Goal: Task Accomplishment & Management: Complete application form

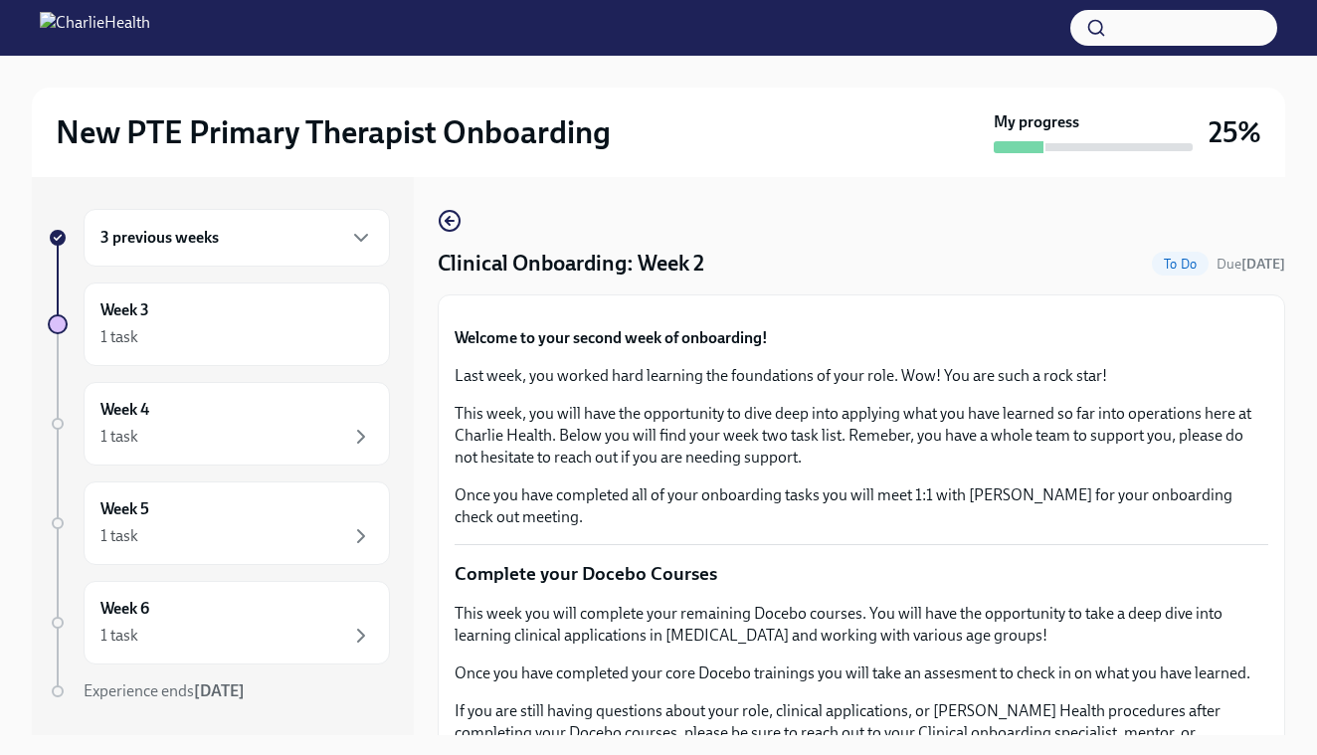
click at [1180, 311] on button "Zoom image" at bounding box center [862, 311] width 814 height 0
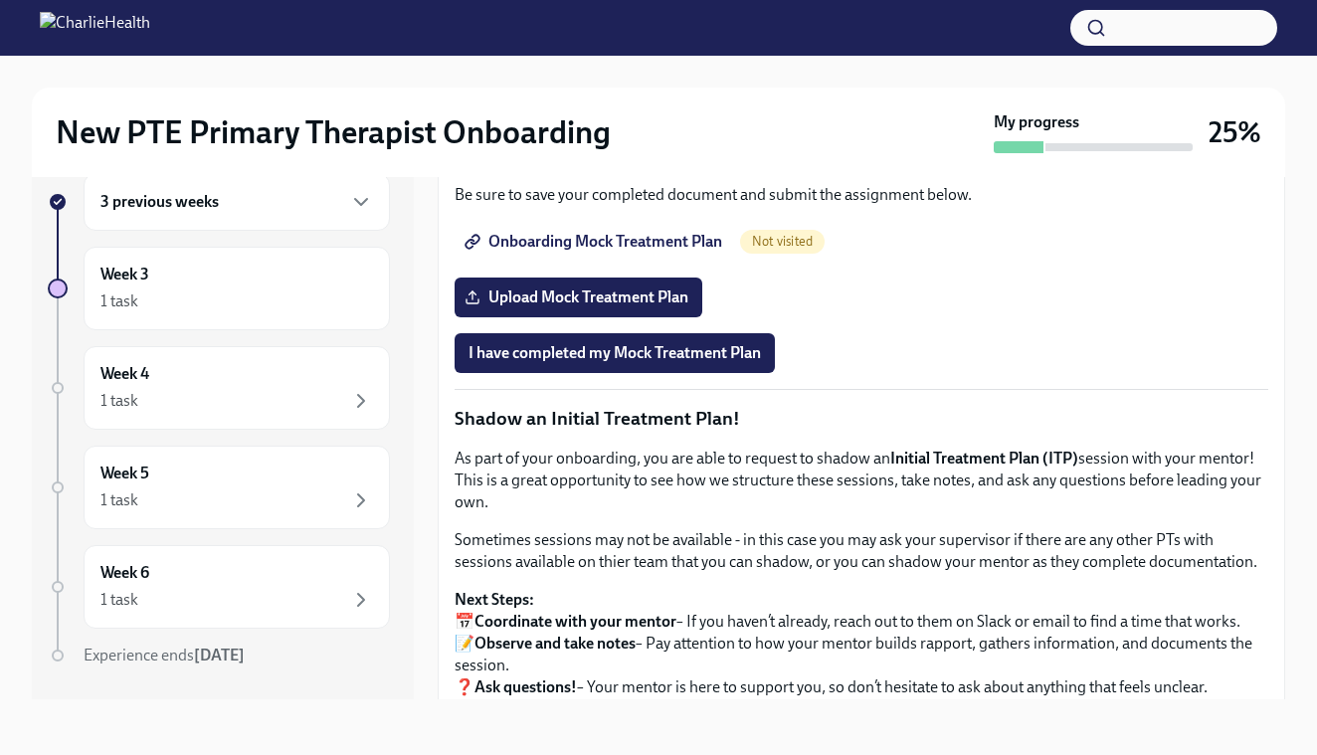
scroll to position [1439, 0]
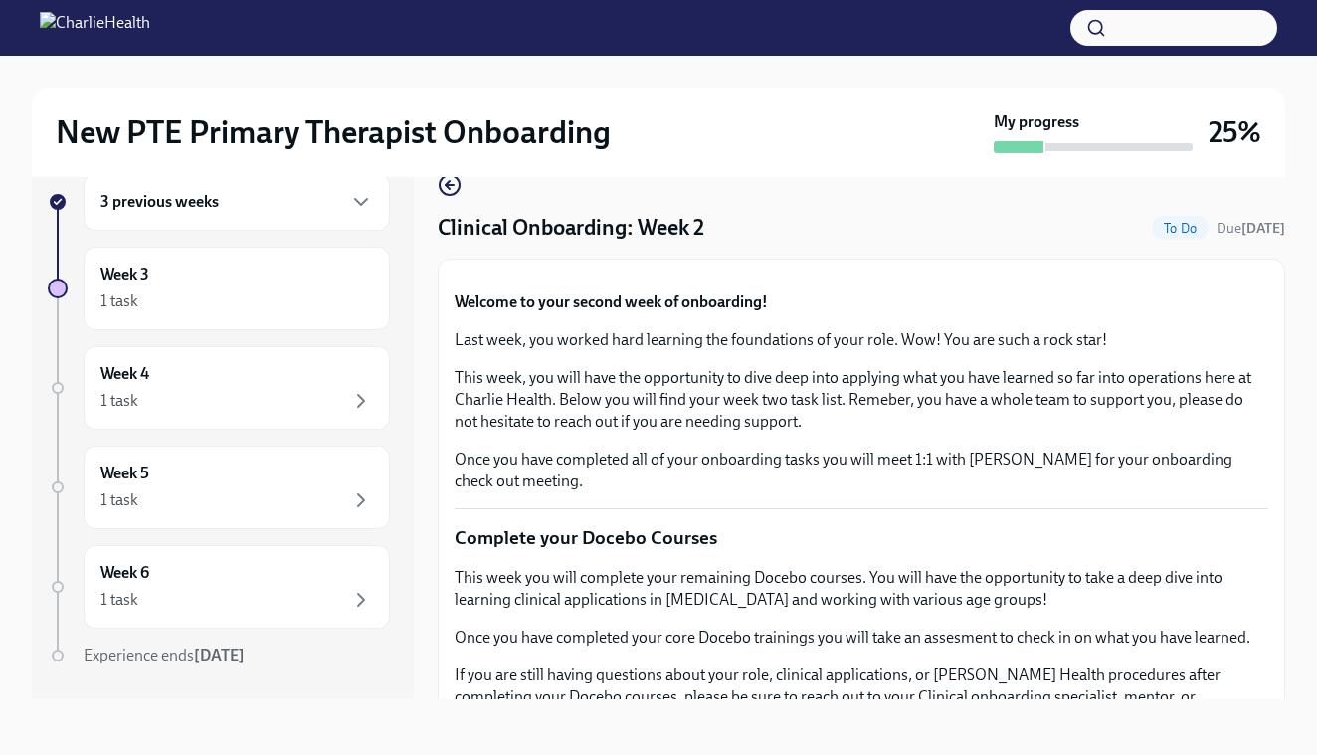
scroll to position [36, 0]
click at [1200, 276] on button "Zoom image" at bounding box center [862, 276] width 814 height 0
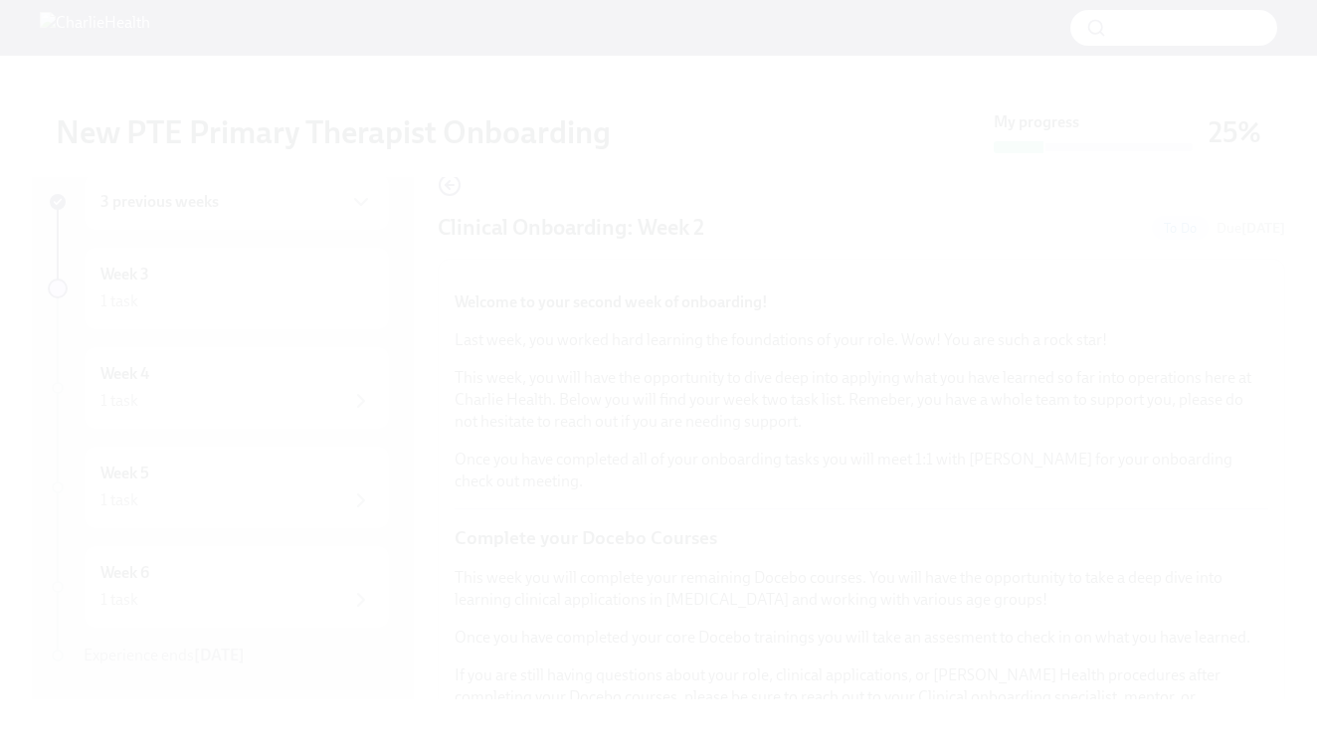
click at [1197, 465] on button "Unzoom image" at bounding box center [658, 377] width 1317 height 755
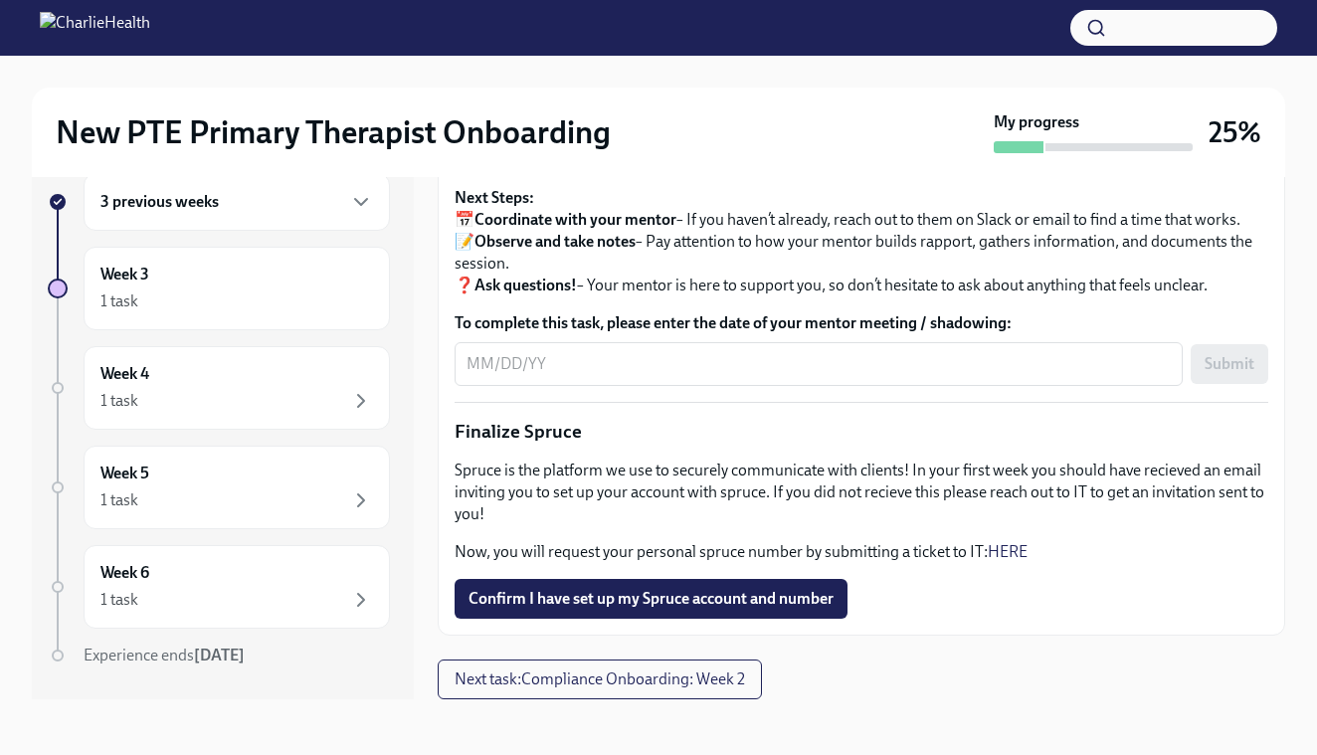
scroll to position [2205, 0]
click at [202, 258] on div "Week 3 1 task" at bounding box center [237, 289] width 306 height 84
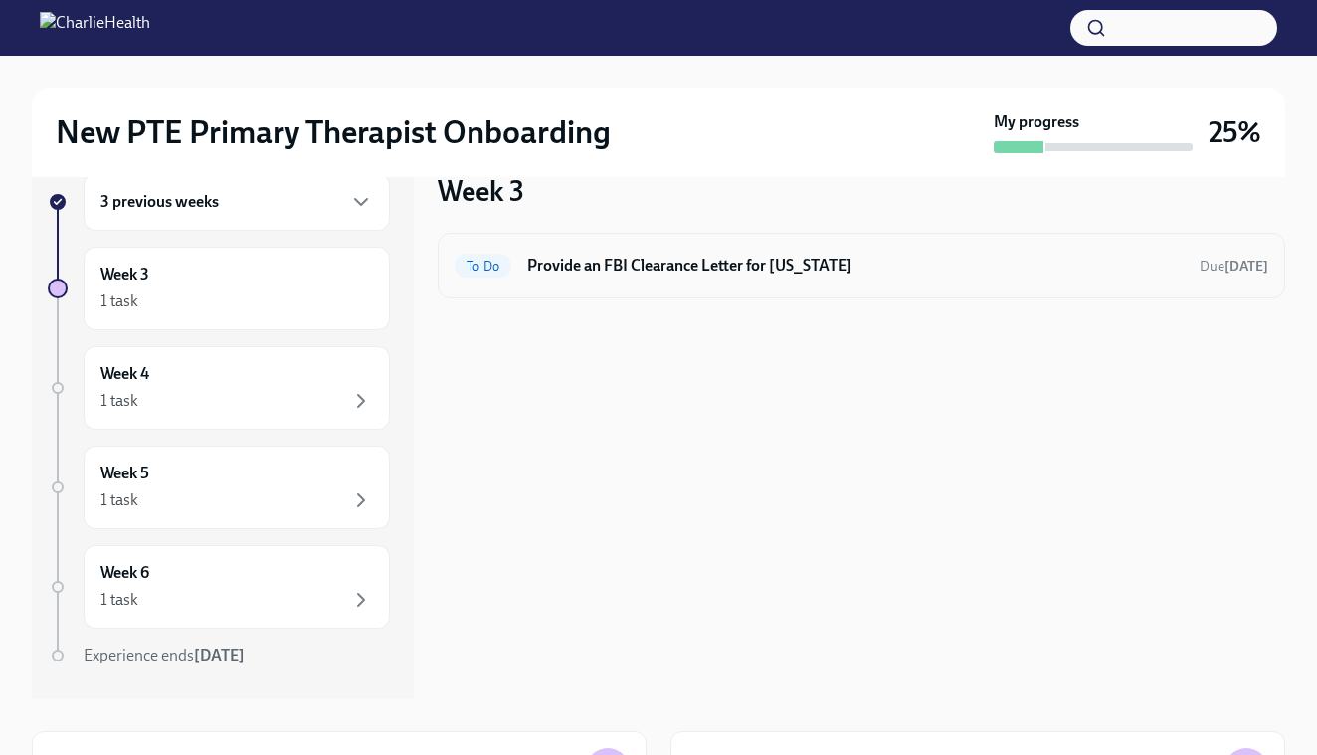
click at [493, 276] on div "To Do" at bounding box center [483, 266] width 57 height 24
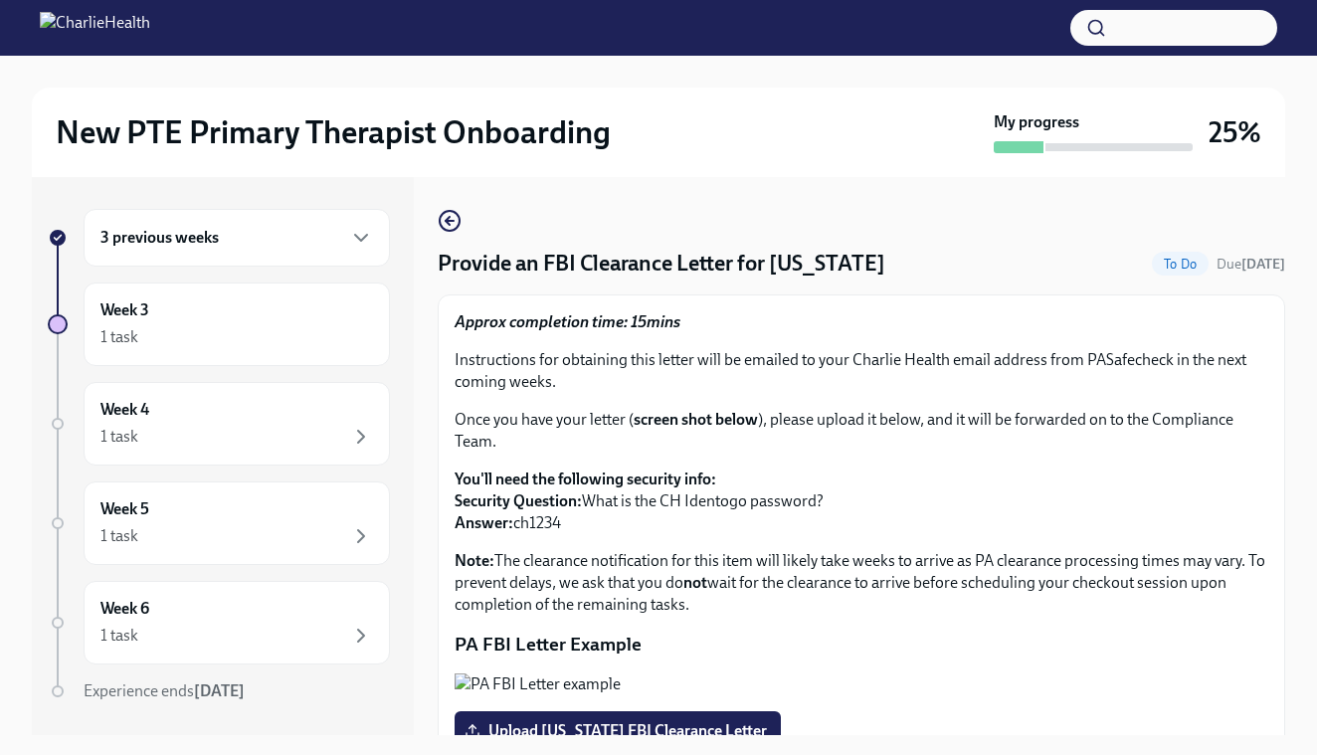
click at [1032, 415] on p "Once you have your letter ( screen shot below ), please upload it below, and it…" at bounding box center [862, 431] width 814 height 44
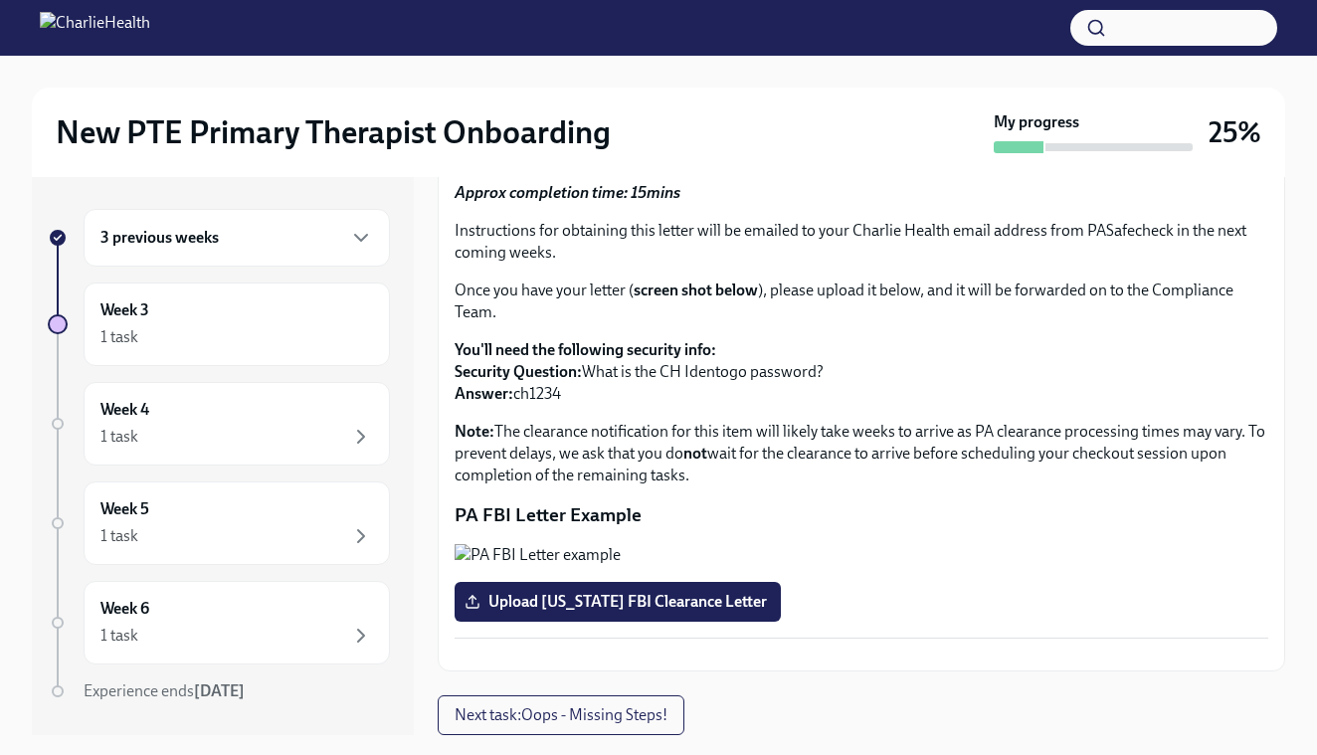
scroll to position [443, 0]
click at [254, 528] on div "1 task" at bounding box center [236, 536] width 273 height 24
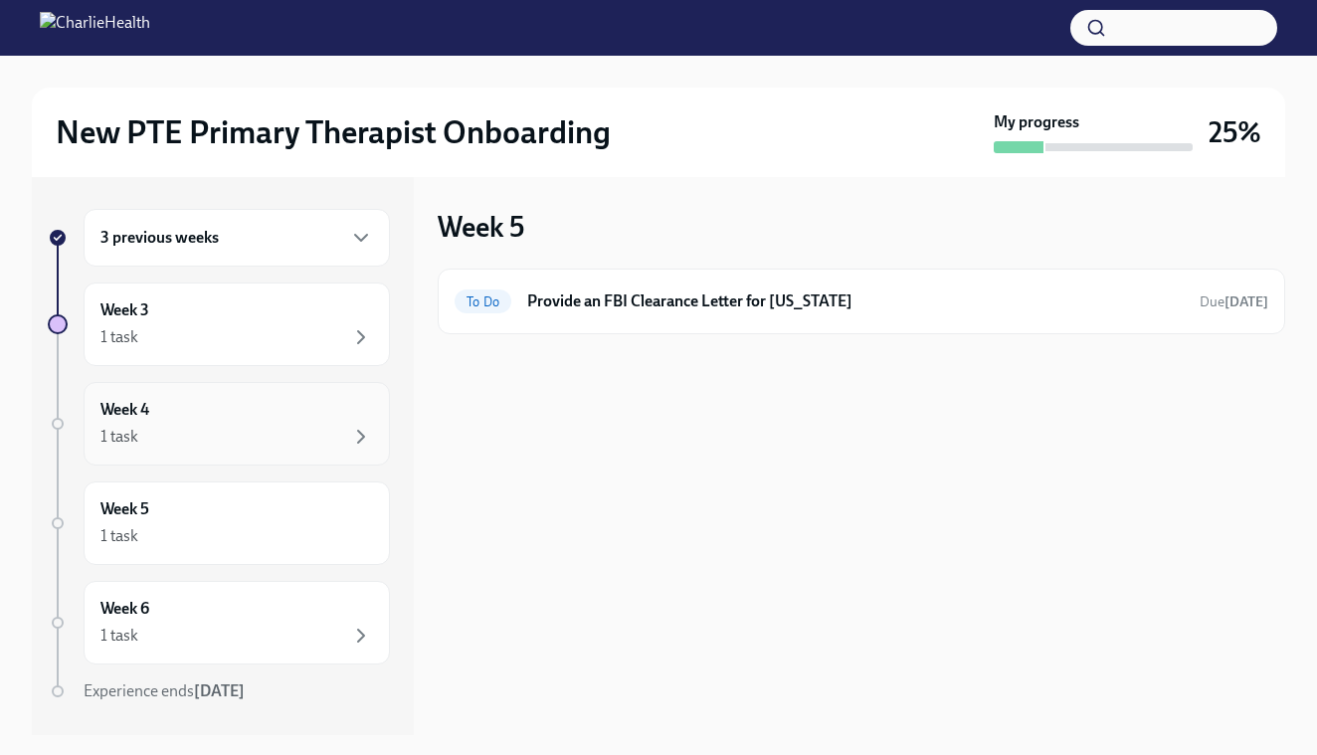
click at [263, 410] on div "Week 4 1 task" at bounding box center [236, 424] width 273 height 50
click at [217, 520] on div "Week 5 1 task" at bounding box center [236, 523] width 273 height 50
click at [173, 651] on div "Week 6 1 task" at bounding box center [237, 623] width 306 height 84
click at [270, 285] on div "Week 3 1 task" at bounding box center [237, 325] width 306 height 84
click at [295, 247] on div "3 previous weeks" at bounding box center [236, 238] width 273 height 24
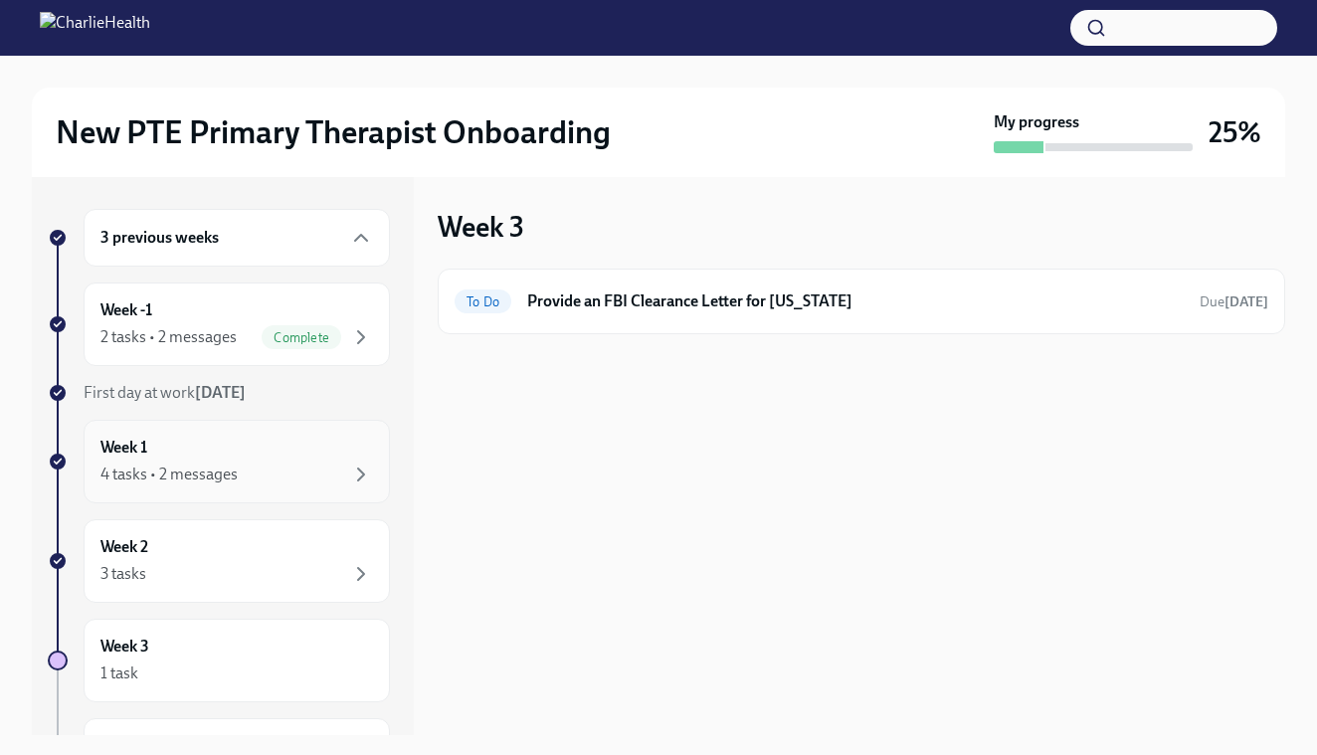
click at [247, 456] on div "Week 1 4 tasks • 2 messages" at bounding box center [236, 462] width 273 height 50
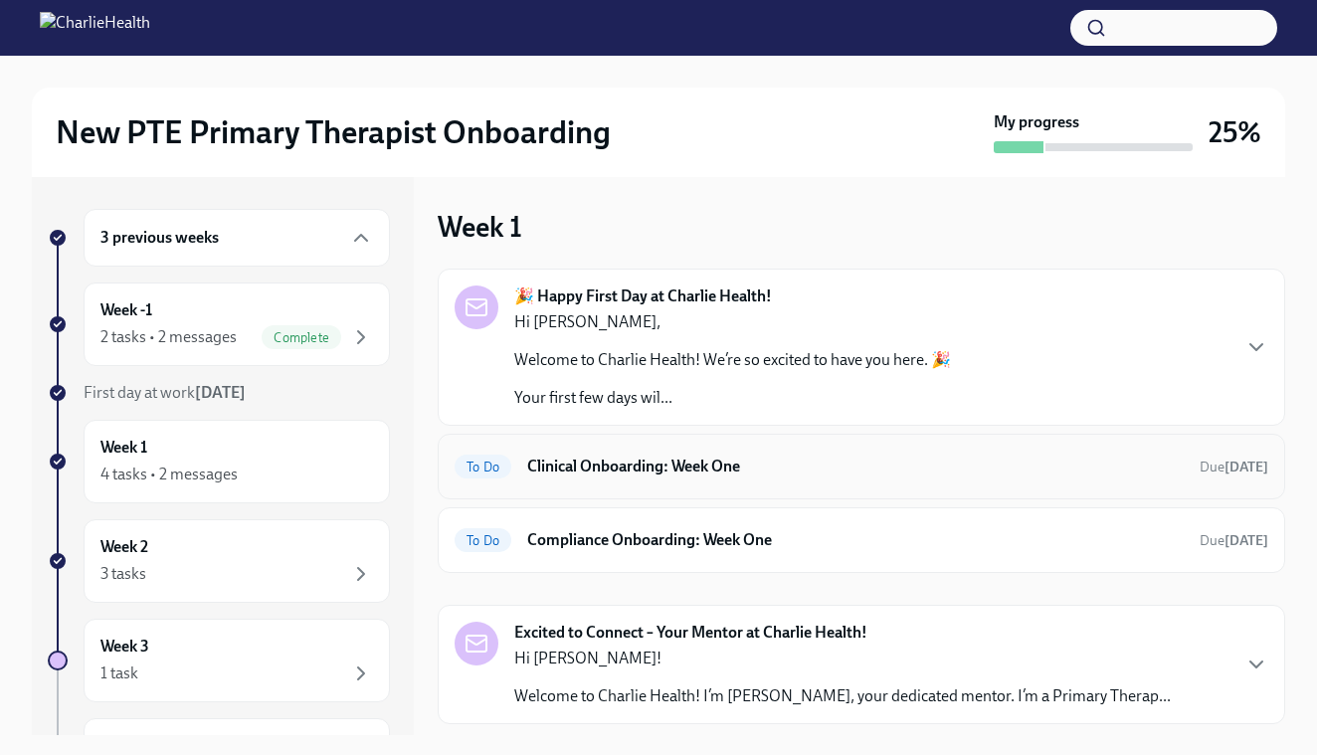
click at [587, 481] on div "To Do Clinical Onboarding: Week One Due 9 days ago" at bounding box center [862, 467] width 814 height 32
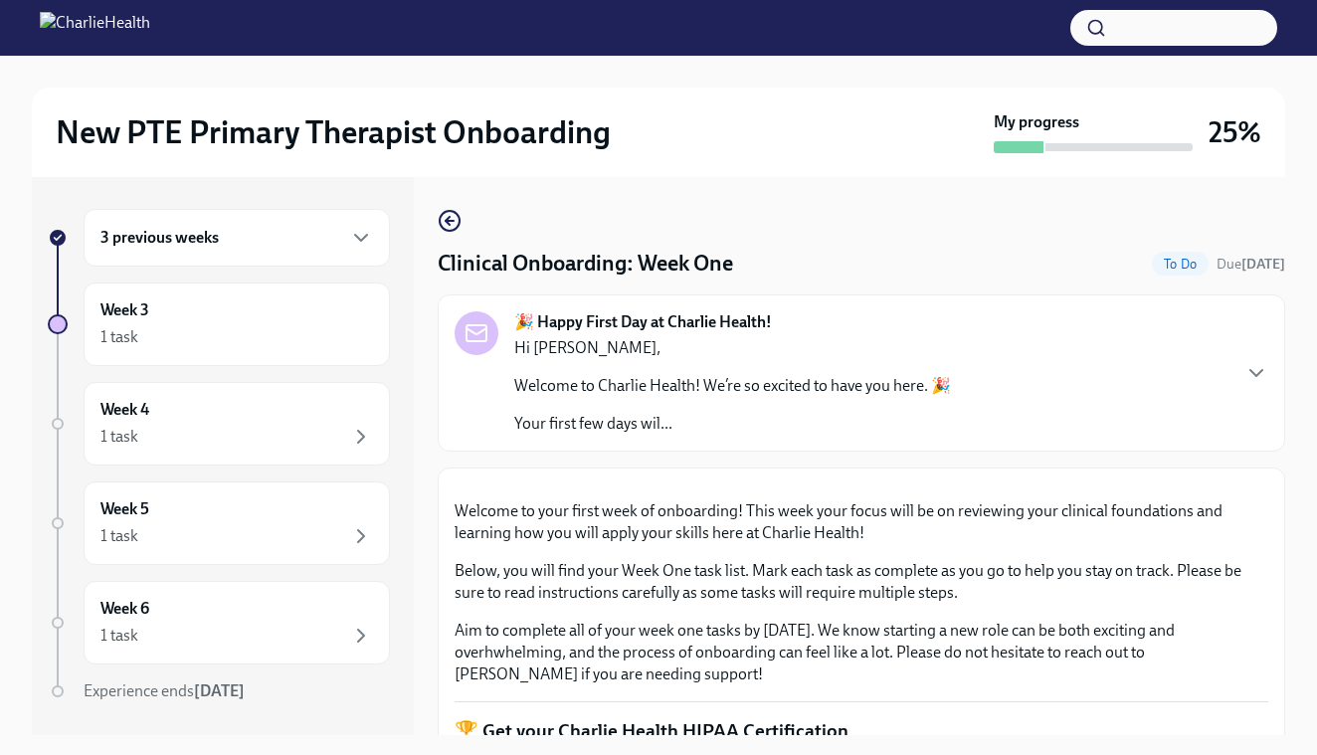
click at [312, 231] on div "3 previous weeks" at bounding box center [236, 238] width 273 height 24
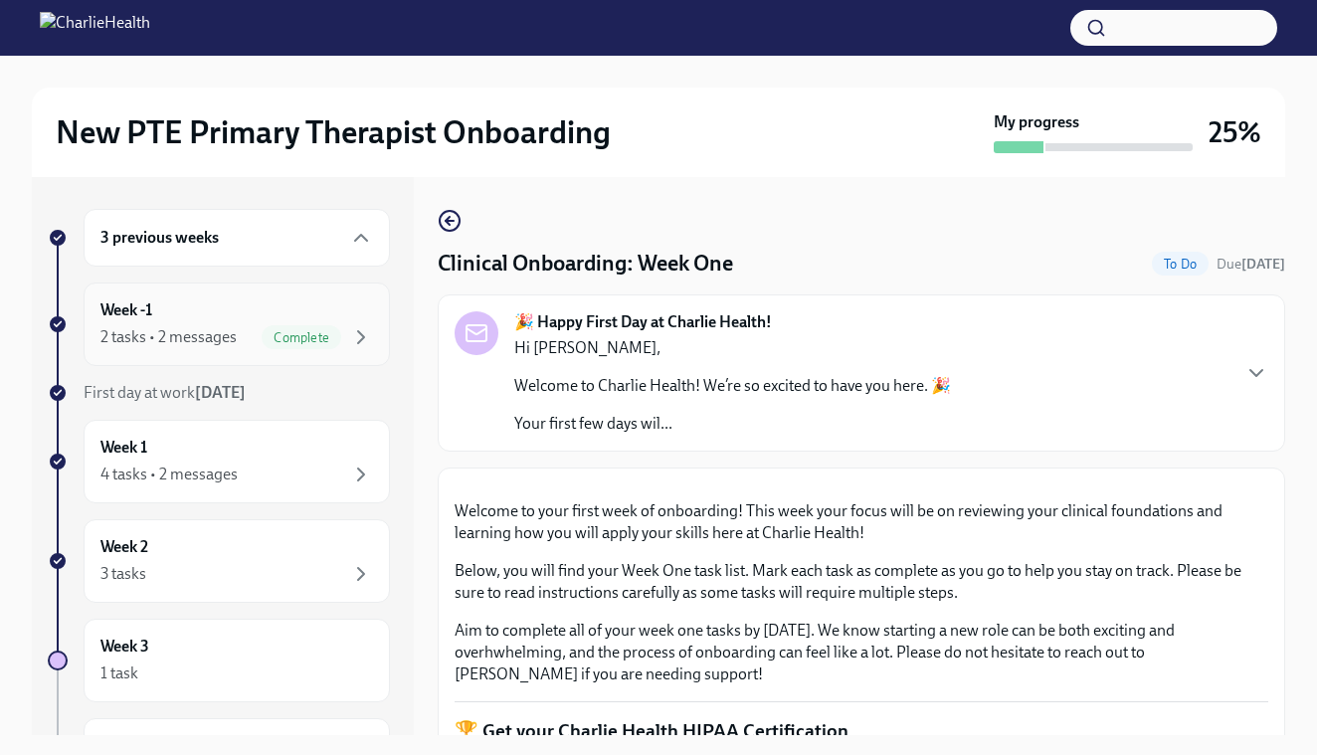
click at [314, 338] on span "Complete" at bounding box center [302, 337] width 80 height 15
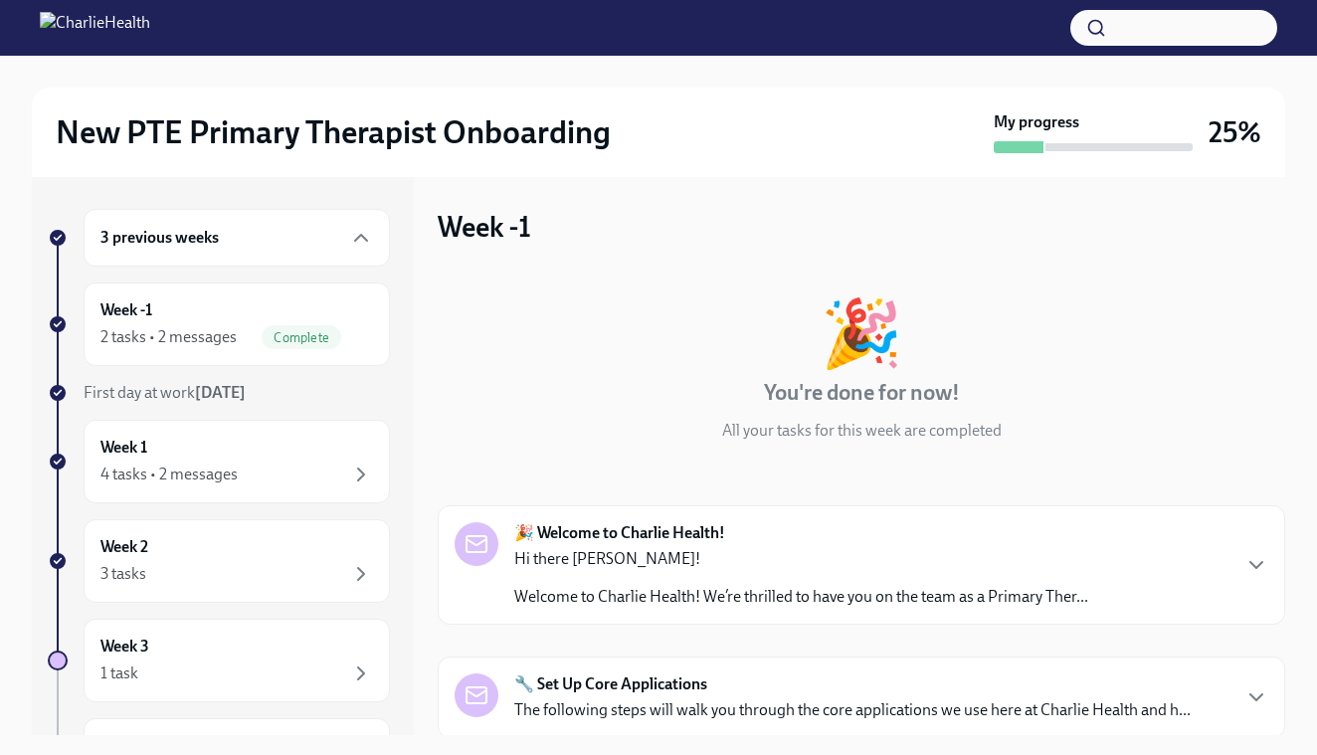
click at [1089, 449] on div "🎉 You're done for now! All your tasks for this week are completed 🎉 Welcome to …" at bounding box center [862, 616] width 848 height 694
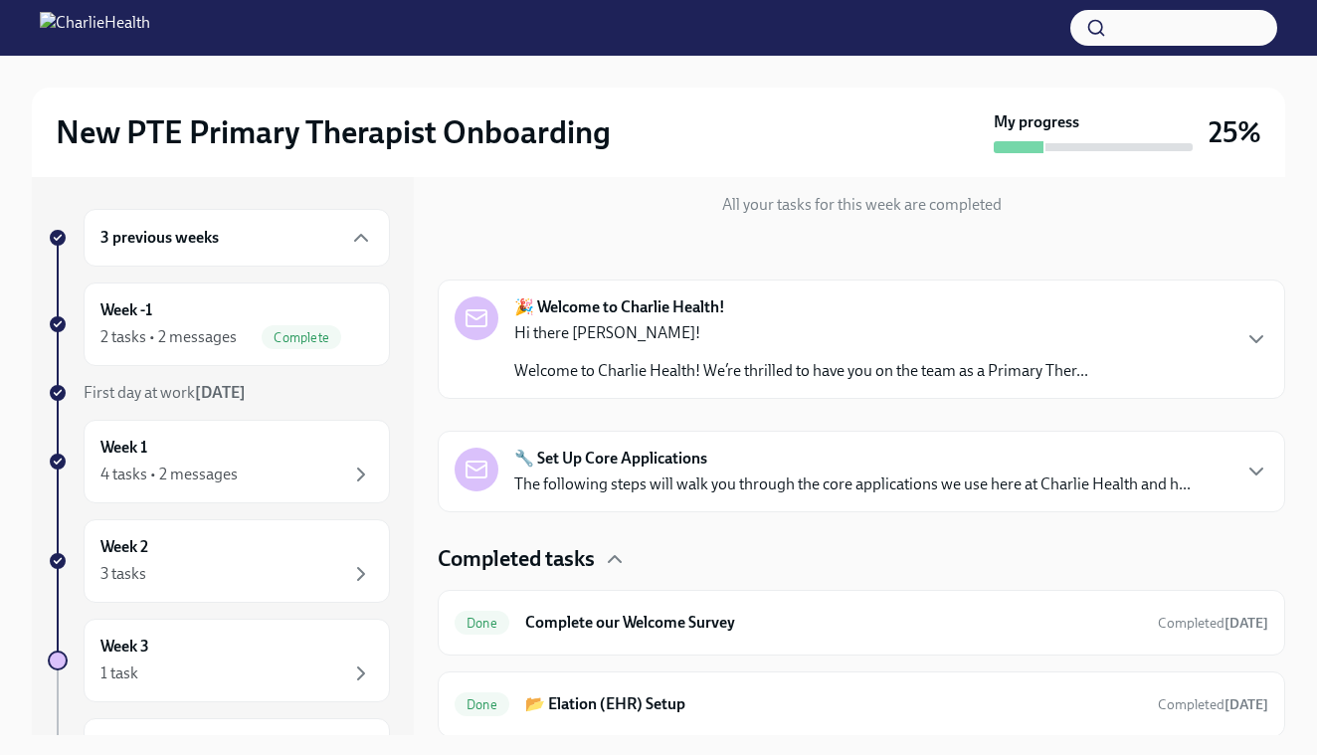
scroll to position [228, 0]
click at [1251, 473] on icon "button" at bounding box center [1256, 470] width 24 height 24
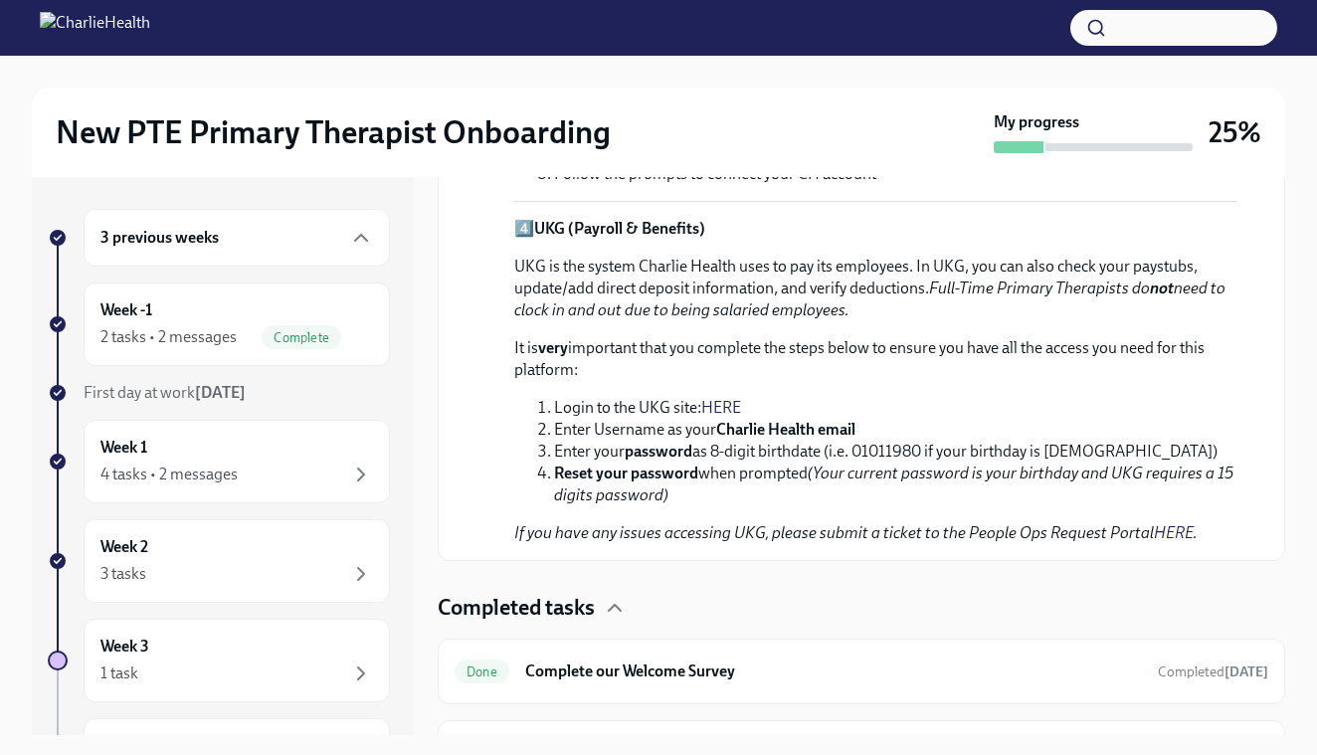
scroll to position [1490, 0]
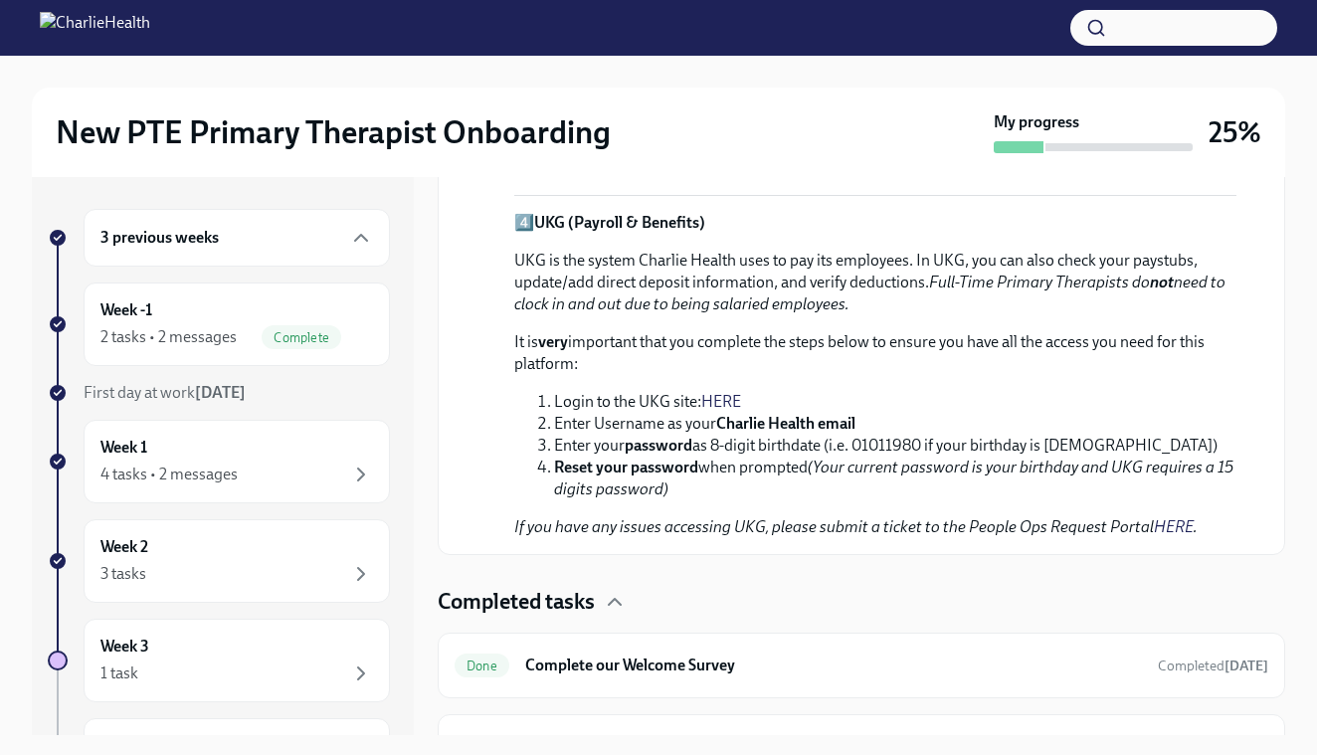
click at [718, 396] on link "HERE" at bounding box center [721, 401] width 40 height 19
